Goal: Obtain resource: Obtain resource

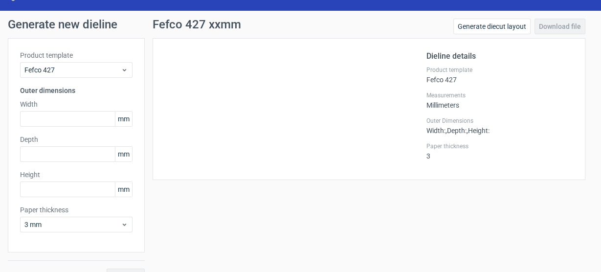
scroll to position [40, 0]
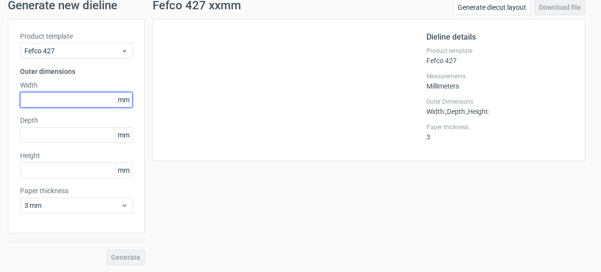
click at [54, 100] on input "text" at bounding box center [76, 100] width 112 height 16
type input "460"
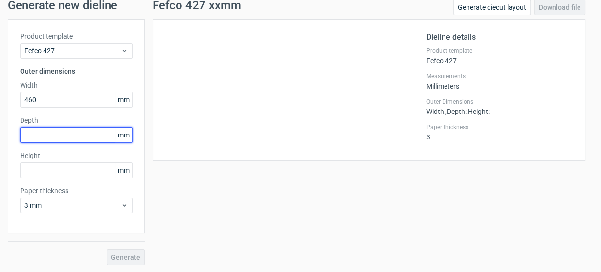
drag, startPoint x: 52, startPoint y: 133, endPoint x: 235, endPoint y: 143, distance: 183.6
click at [55, 133] on input "text" at bounding box center [76, 135] width 112 height 16
type input "380"
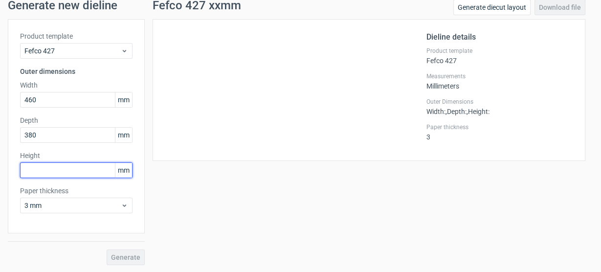
click at [42, 169] on input "text" at bounding box center [76, 170] width 112 height 16
type input "360"
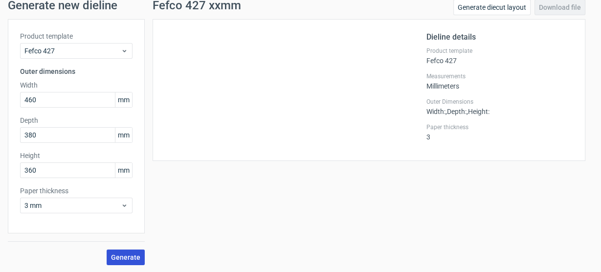
click at [130, 259] on span "Generate" at bounding box center [125, 257] width 29 height 7
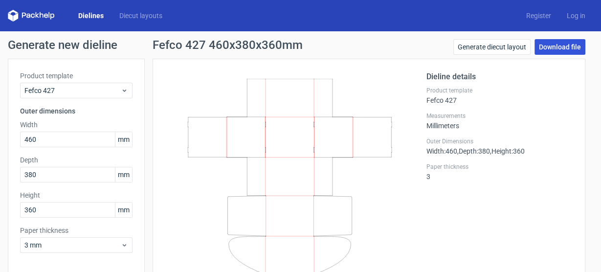
click at [548, 43] on link "Download file" at bounding box center [559, 47] width 51 height 16
click at [542, 168] on label "Paper thickness" at bounding box center [499, 167] width 147 height 8
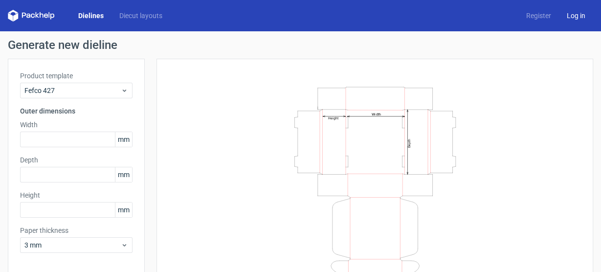
click at [571, 16] on link "Log in" at bounding box center [576, 16] width 34 height 10
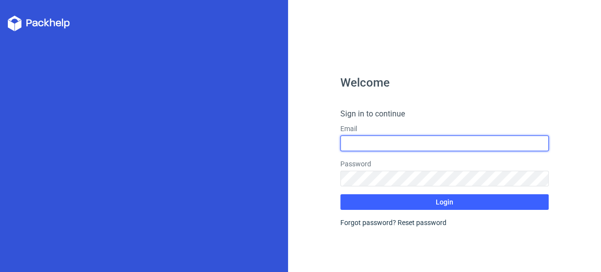
click at [386, 146] on input "text" at bounding box center [444, 143] width 209 height 16
click at [389, 139] on input "text" at bounding box center [444, 143] width 209 height 16
type input "Valdemaras.kolontaj@gmail.com"
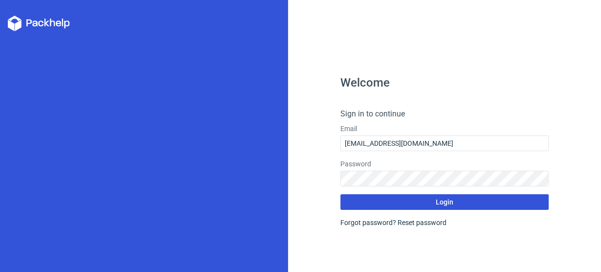
click at [465, 204] on button "Login" at bounding box center [444, 202] width 209 height 16
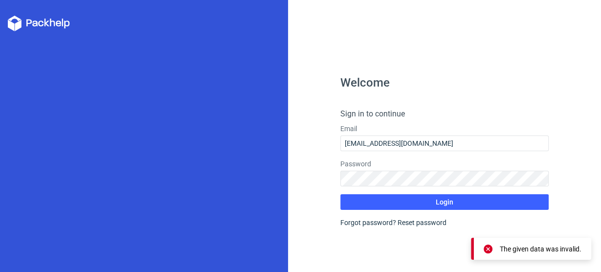
click at [372, 219] on div "Forgot password? Reset password" at bounding box center [444, 223] width 209 height 10
click at [358, 225] on div "Forgot password? Reset password" at bounding box center [444, 223] width 209 height 10
click at [577, 247] on div "The given data was invalid." at bounding box center [541, 249] width 82 height 10
drag, startPoint x: 411, startPoint y: 230, endPoint x: 432, endPoint y: 213, distance: 27.2
click at [411, 229] on div "Welcome Sign in to continue Email Valdemaras.kolontaj@gmail.com Password Login …" at bounding box center [444, 174] width 209 height 195
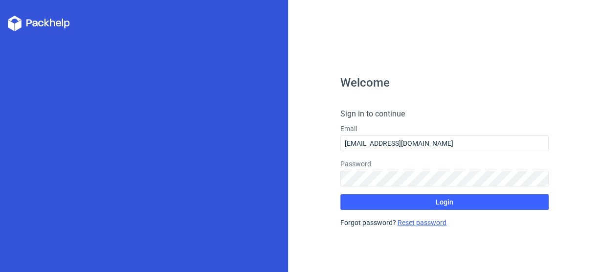
click at [429, 224] on link "Reset password" at bounding box center [421, 223] width 49 height 8
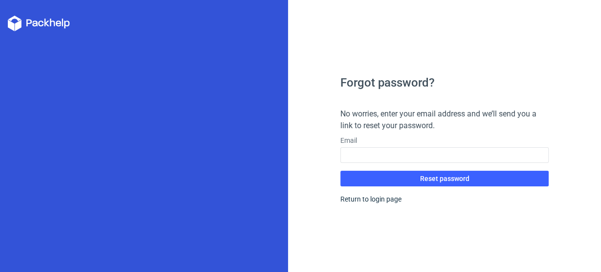
click at [399, 145] on label "Email" at bounding box center [444, 140] width 209 height 10
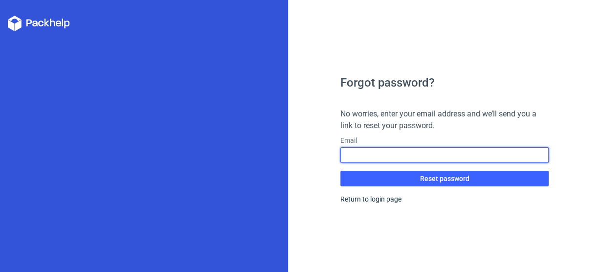
click at [399, 150] on input "text" at bounding box center [444, 155] width 209 height 16
type input "valdemaras.kolontaj@gmail.com"
click at [340, 171] on button "Reset password" at bounding box center [444, 179] width 209 height 16
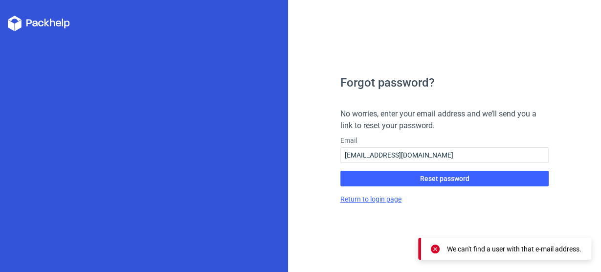
click at [390, 197] on link "Return to login page" at bounding box center [370, 199] width 61 height 8
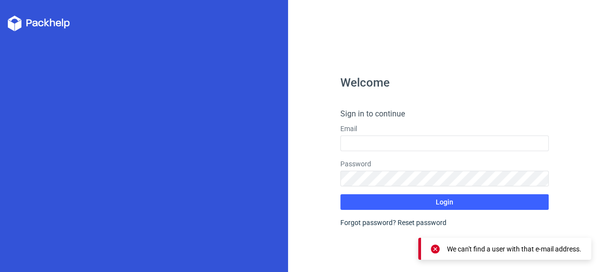
click at [562, 247] on div "We can't find a user with that e-mail address." at bounding box center [514, 249] width 134 height 10
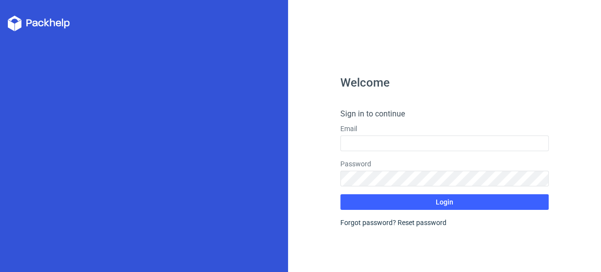
click at [30, 21] on icon at bounding box center [28, 23] width 5 height 7
drag, startPoint x: 16, startPoint y: 20, endPoint x: 59, endPoint y: 0, distance: 46.6
click at [16, 20] on icon at bounding box center [39, 24] width 62 height 16
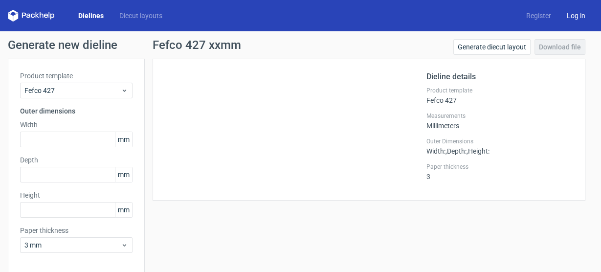
click at [578, 16] on link "Log in" at bounding box center [576, 16] width 34 height 10
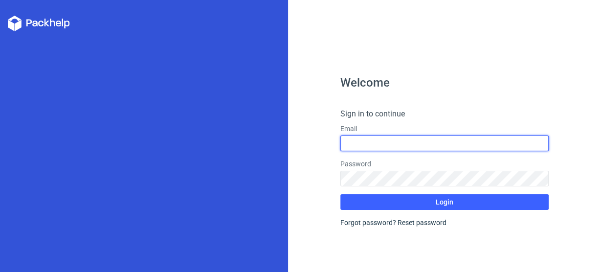
click at [361, 139] on input "text" at bounding box center [444, 143] width 209 height 16
type input "valdemaras.kolontaj@gmail.com"
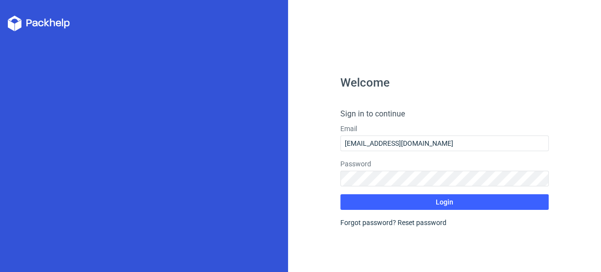
click at [442, 194] on form "Sign in to continue Email valdemaras.kolontaj@gmail.com Password Login Forgot p…" at bounding box center [444, 167] width 209 height 119
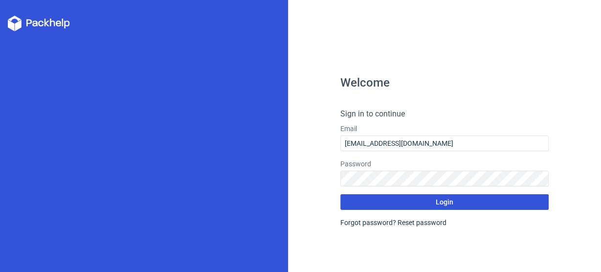
click at [446, 198] on span "Login" at bounding box center [445, 201] width 18 height 7
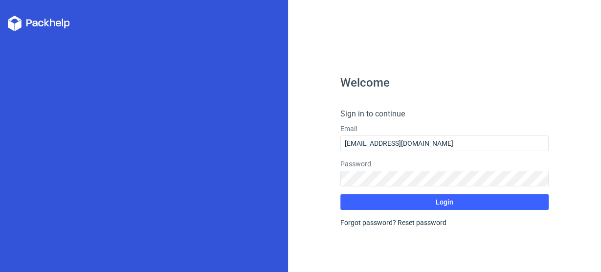
click at [362, 219] on form "Sign in to continue Email valdemaras.kolontaj@gmail.com Password Login Forgot p…" at bounding box center [444, 167] width 209 height 119
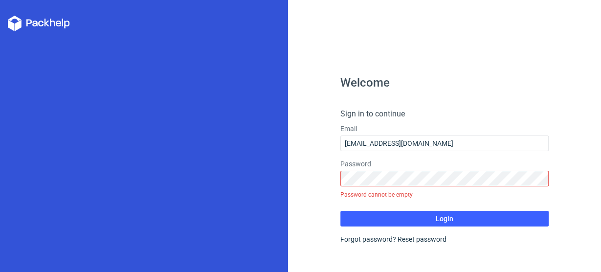
click at [379, 233] on form "Sign in to continue Email valdemaras.kolontaj@gmail.com Password Password canno…" at bounding box center [444, 176] width 209 height 136
click at [375, 237] on div "Forgot password? Reset password" at bounding box center [444, 239] width 209 height 10
click at [375, 240] on div "Forgot password? Reset password" at bounding box center [444, 239] width 209 height 10
click at [429, 239] on link "Reset password" at bounding box center [421, 239] width 49 height 8
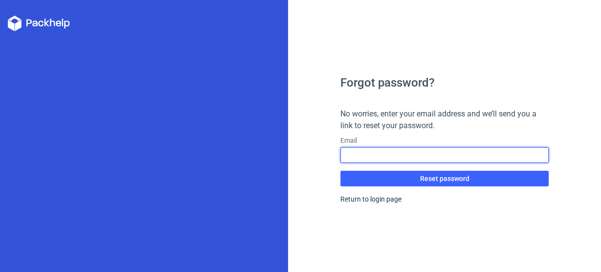
click at [398, 155] on input "text" at bounding box center [444, 155] width 209 height 16
type input "valdemaras.kolontaj@gmail.com"
click at [340, 171] on button "Reset password" at bounding box center [444, 179] width 209 height 16
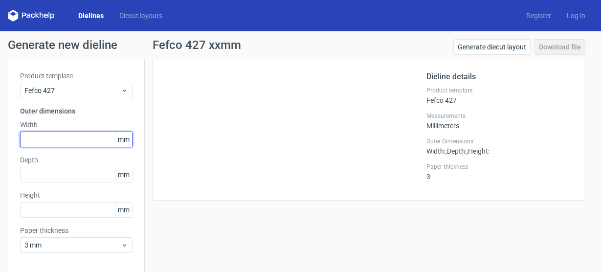
click at [60, 141] on input "text" at bounding box center [76, 140] width 112 height 16
type input "420"
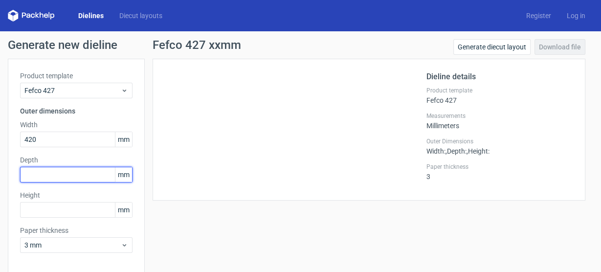
drag, startPoint x: 74, startPoint y: 171, endPoint x: 85, endPoint y: 173, distance: 10.9
click at [77, 172] on input "text" at bounding box center [76, 175] width 112 height 16
type input "320"
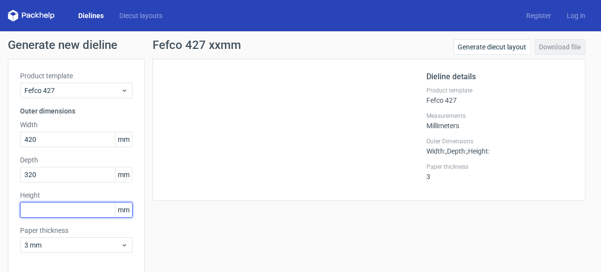
drag, startPoint x: 69, startPoint y: 210, endPoint x: 74, endPoint y: 212, distance: 5.3
click at [71, 211] on input "text" at bounding box center [76, 210] width 112 height 16
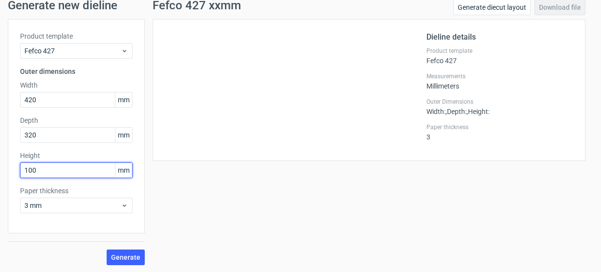
scroll to position [40, 0]
type input "100"
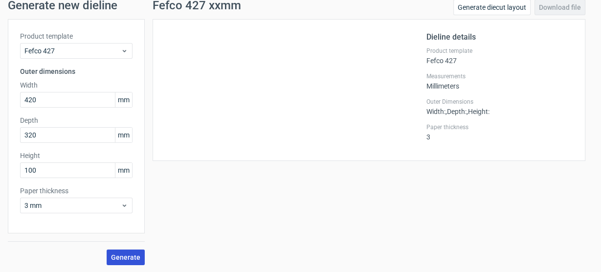
click at [141, 255] on button "Generate" at bounding box center [126, 257] width 38 height 16
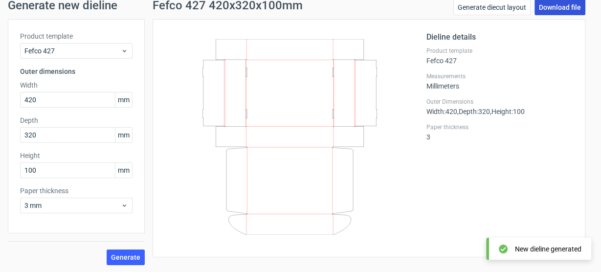
click at [560, 9] on link "Download file" at bounding box center [559, 8] width 51 height 16
